Goal: Information Seeking & Learning: Learn about a topic

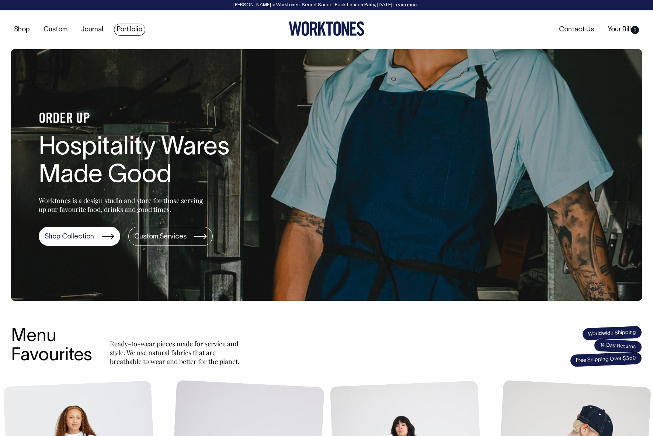
click at [136, 28] on link "Portfolio" at bounding box center [129, 30] width 31 height 12
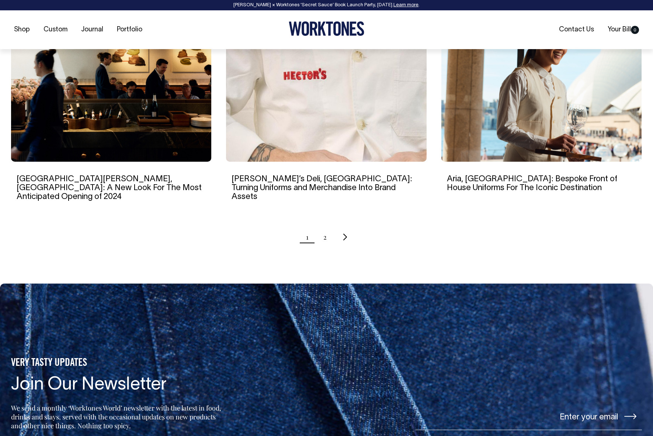
click at [328, 228] on ul "1 2" at bounding box center [326, 237] width 631 height 18
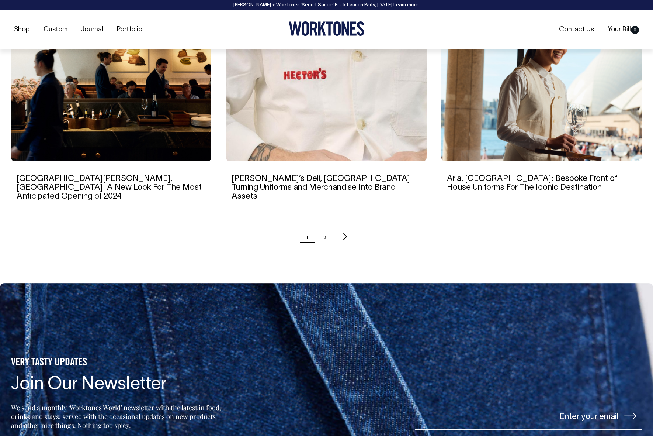
click at [321, 227] on ul "1 2" at bounding box center [326, 236] width 631 height 18
click at [324, 227] on link "2" at bounding box center [325, 236] width 3 height 18
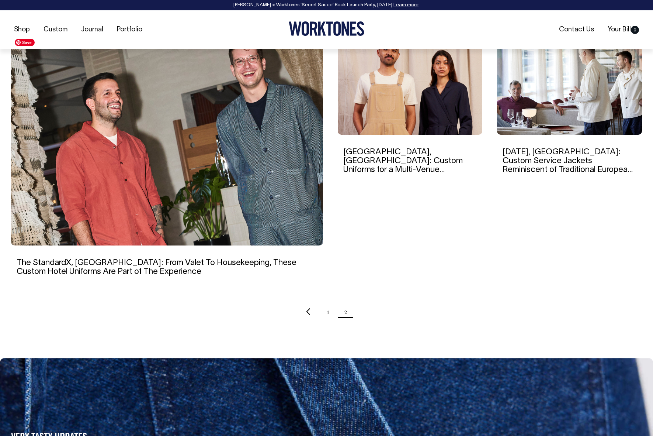
click at [244, 233] on img at bounding box center [167, 140] width 312 height 210
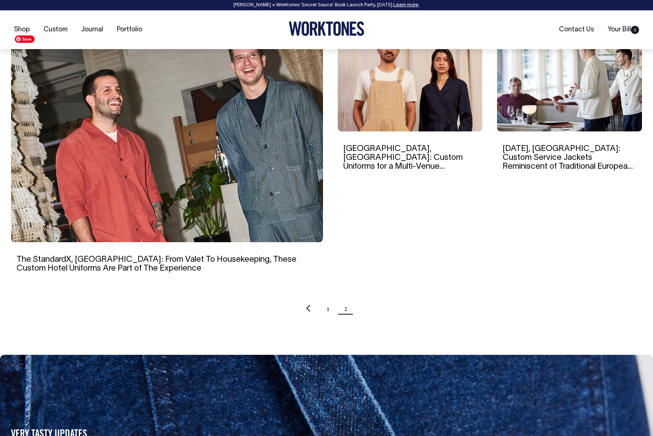
scroll to position [242, 0]
